Goal: Task Accomplishment & Management: Use online tool/utility

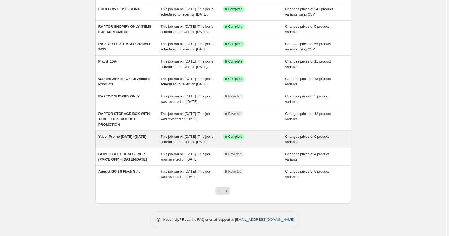
scroll to position [94, 0]
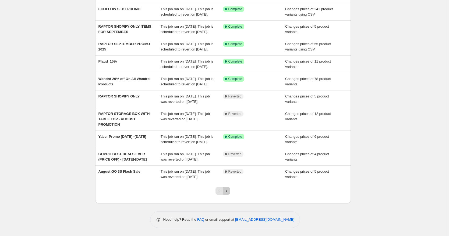
click at [229, 191] on icon "Next" at bounding box center [226, 190] width 5 height 5
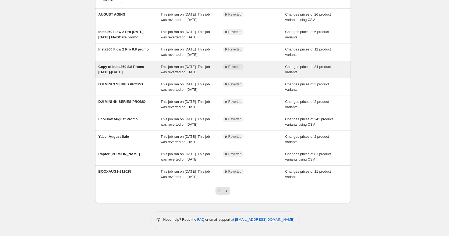
scroll to position [67, 0]
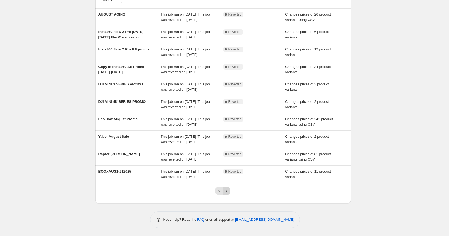
click at [226, 194] on icon "Next" at bounding box center [226, 190] width 5 height 5
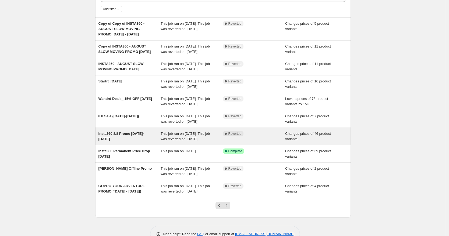
scroll to position [69, 0]
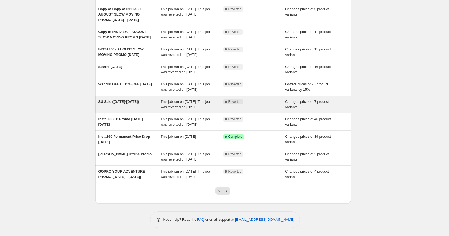
click at [137, 106] on div "8.8 Sale ([DATE]-[DATE])" at bounding box center [129, 104] width 62 height 11
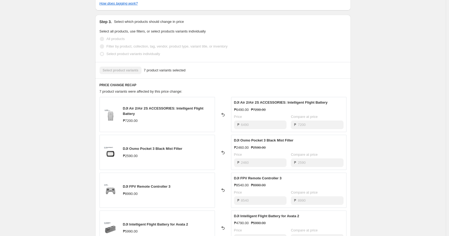
scroll to position [167, 0]
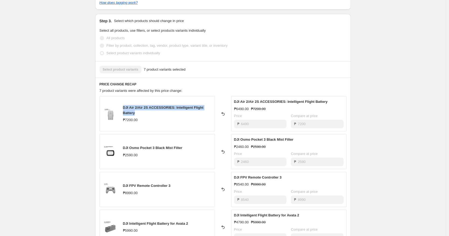
drag, startPoint x: 129, startPoint y: 107, endPoint x: 148, endPoint y: 111, distance: 19.2
click at [148, 111] on div "DJI Air 2/Air 2S ACCESSORIES: Intelligent Flight Battery ₱7200.00" at bounding box center [156, 113] width 115 height 35
copy span "DJI Air 2/Air 2S ACCESSORIES: Intelligent Flight Battery"
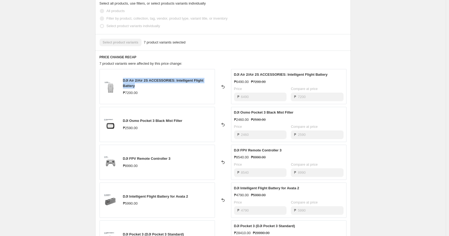
scroll to position [202, 0]
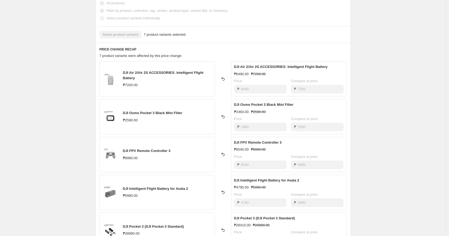
click at [163, 102] on div "DJI Osmo Pocket 3 Black Mist Filter ₱2590.00" at bounding box center [156, 116] width 115 height 35
drag, startPoint x: 124, startPoint y: 113, endPoint x: 184, endPoint y: 113, distance: 60.8
click at [184, 113] on div "DJI Osmo Pocket 3 Black Mist Filter ₱2590.00" at bounding box center [156, 116] width 115 height 35
copy span "DJI Osmo Pocket 3 Black Mist Filter"
drag, startPoint x: 123, startPoint y: 151, endPoint x: 176, endPoint y: 151, distance: 52.7
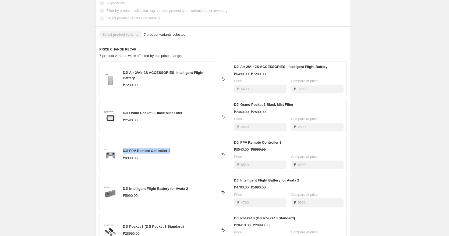
click at [176, 151] on div "DJI FPV Remote Controller 3 ₱8990.00" at bounding box center [156, 154] width 115 height 35
copy span "DJI FPV Remote Controller 3"
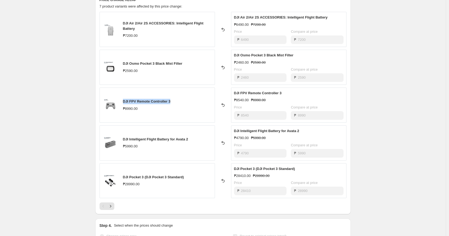
scroll to position [277, 0]
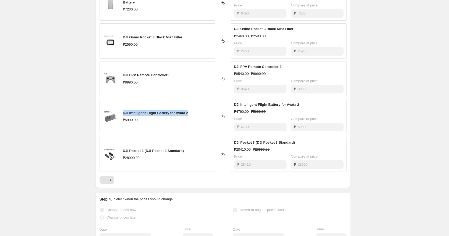
drag, startPoint x: 124, startPoint y: 113, endPoint x: 193, endPoint y: 112, distance: 68.8
click at [193, 112] on div "DJI Intelligent Flight Battery for Avata 2 ₱5990.00" at bounding box center [156, 116] width 115 height 35
copy span "DJI Intelligent Flight Battery for Avata 2"
drag, startPoint x: 122, startPoint y: 74, endPoint x: 176, endPoint y: 74, distance: 53.2
click at [176, 74] on div "DJI FPV Remote Controller 3 ₱8990.00" at bounding box center [156, 78] width 115 height 35
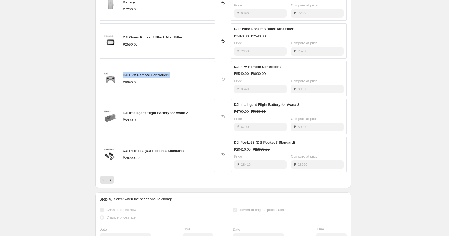
copy span "DJI FPV Remote Controller 3"
drag, startPoint x: 122, startPoint y: 149, endPoint x: 199, endPoint y: 148, distance: 76.6
click at [199, 148] on div "DJI Pocket 3 (DJI Pocket 3 Standard) ₱28990.00" at bounding box center [156, 154] width 115 height 35
copy span "DJI Pocket 3 (DJI Pocket 3 Standard)"
